Goal: Information Seeking & Learning: Learn about a topic

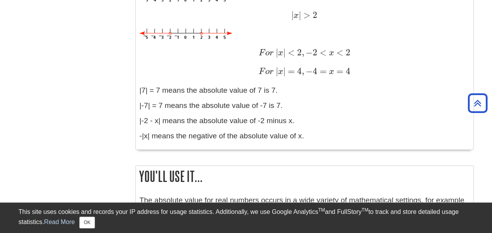
scroll to position [1013, 0]
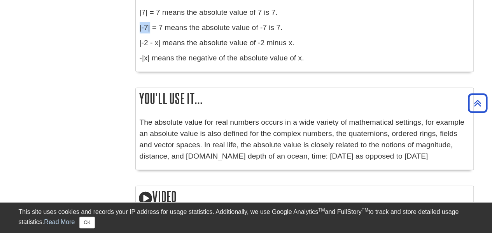
drag, startPoint x: 149, startPoint y: 28, endPoint x: 139, endPoint y: 26, distance: 10.3
copy p "|-7|"
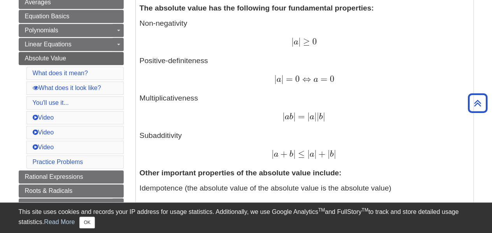
scroll to position [0, 0]
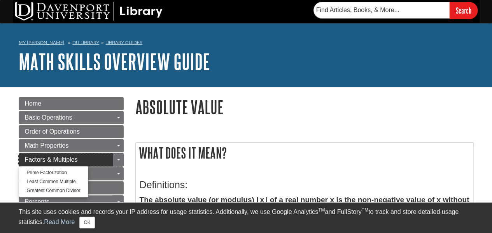
click at [70, 158] on span "Factors & Multiples" at bounding box center [51, 159] width 53 height 7
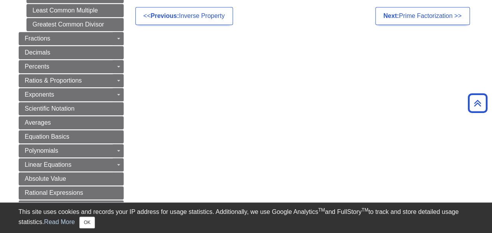
scroll to position [78, 0]
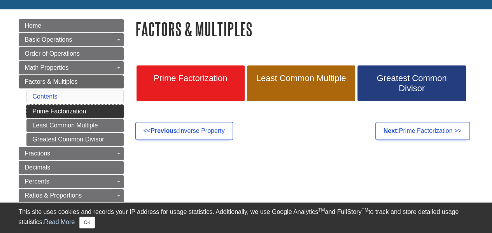
click at [54, 108] on link "Prime Factorization" at bounding box center [74, 111] width 97 height 13
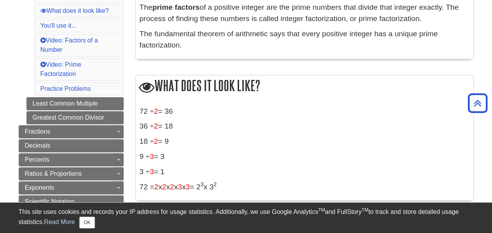
scroll to position [234, 0]
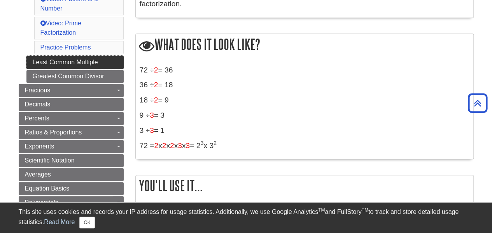
click at [86, 56] on link "Least Common Multiple" at bounding box center [74, 62] width 97 height 13
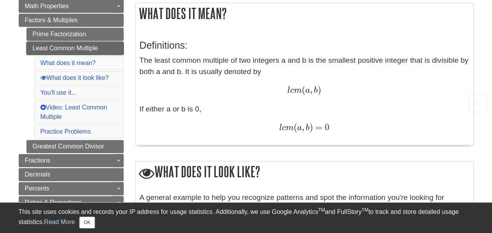
scroll to position [311, 0]
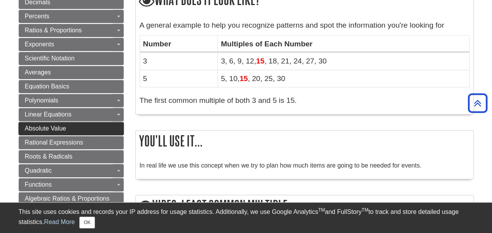
click at [58, 125] on span "Absolute Value" at bounding box center [45, 128] width 41 height 7
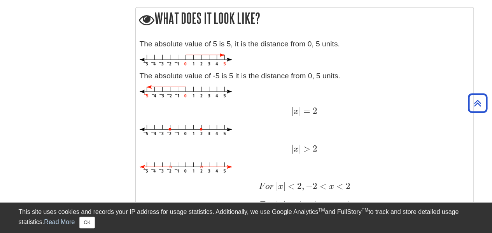
scroll to position [545, 0]
